Goal: Find specific page/section: Find specific page/section

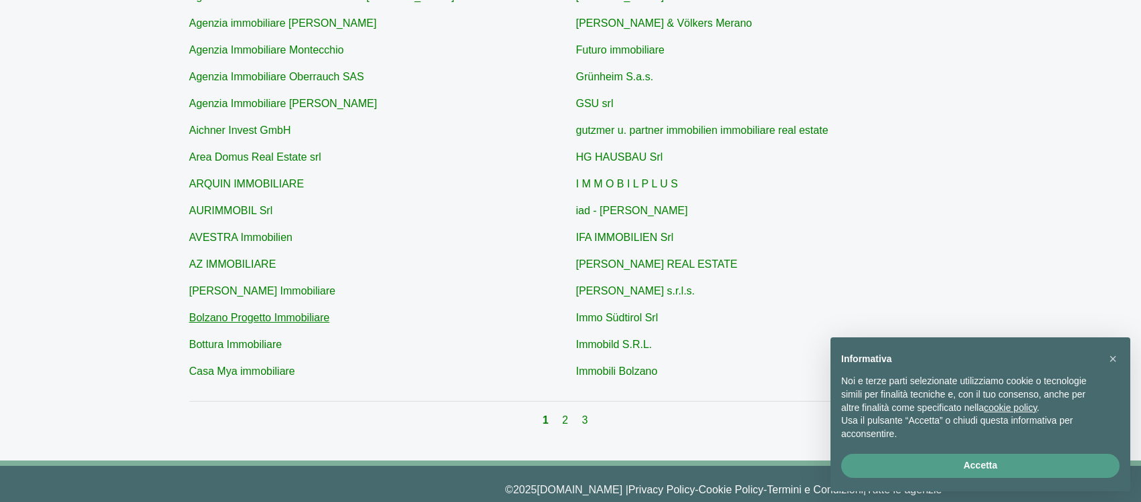
scroll to position [491, 0]
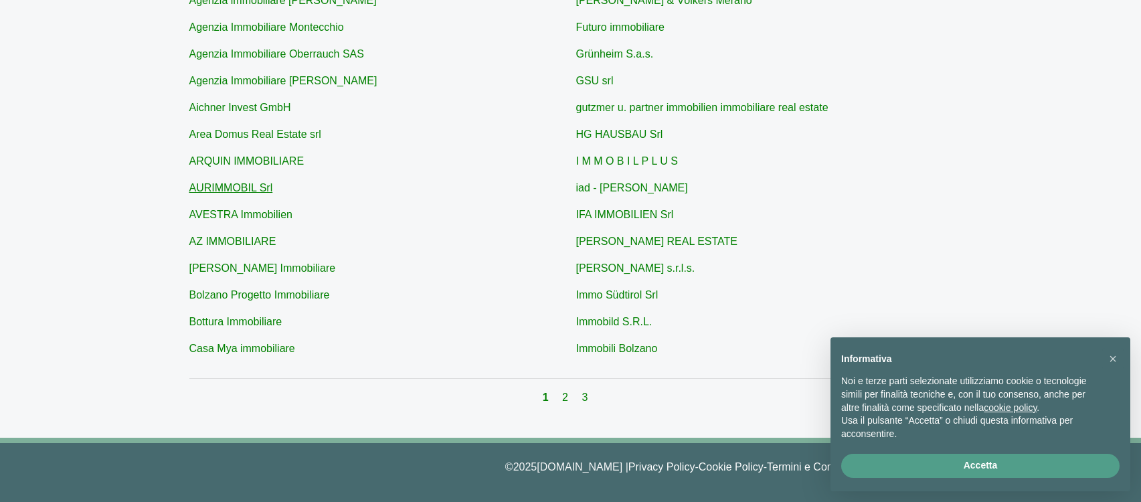
click at [231, 193] on link "AURIMMOBIL Srl" at bounding box center [231, 187] width 84 height 11
type input "AURIMMOBIL Srl"
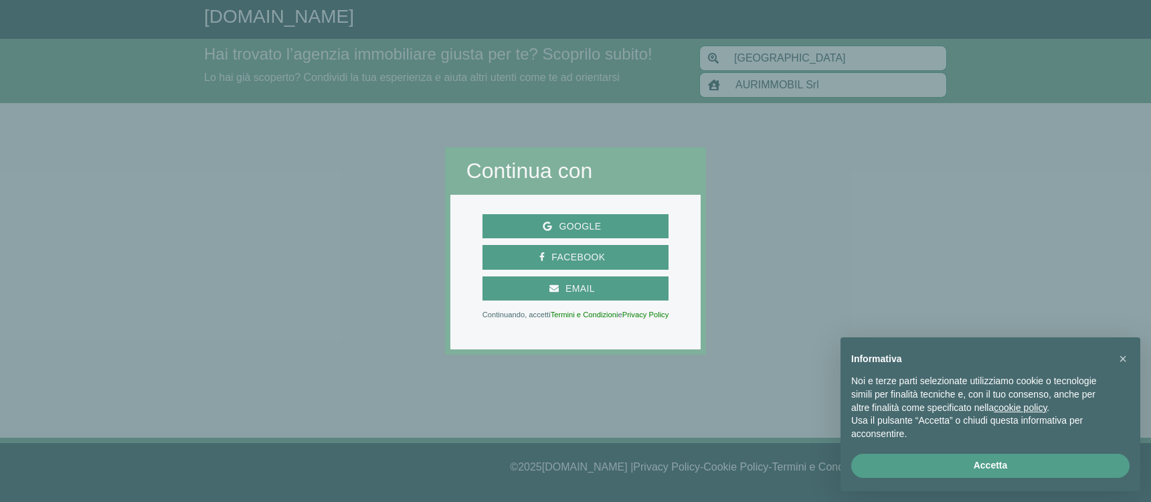
click at [794, 269] on div at bounding box center [928, 251] width 445 height 502
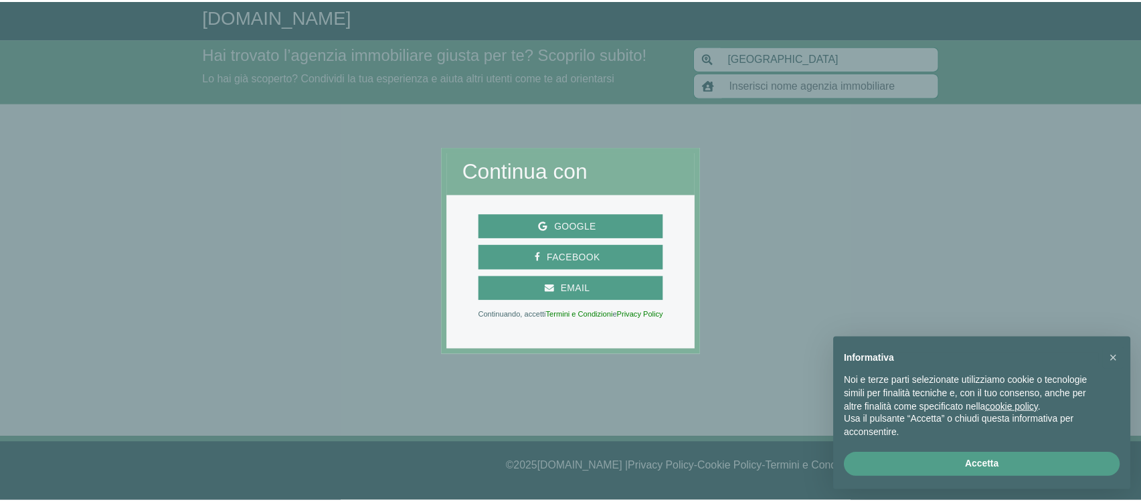
scroll to position [475, 0]
